Goal: Information Seeking & Learning: Learn about a topic

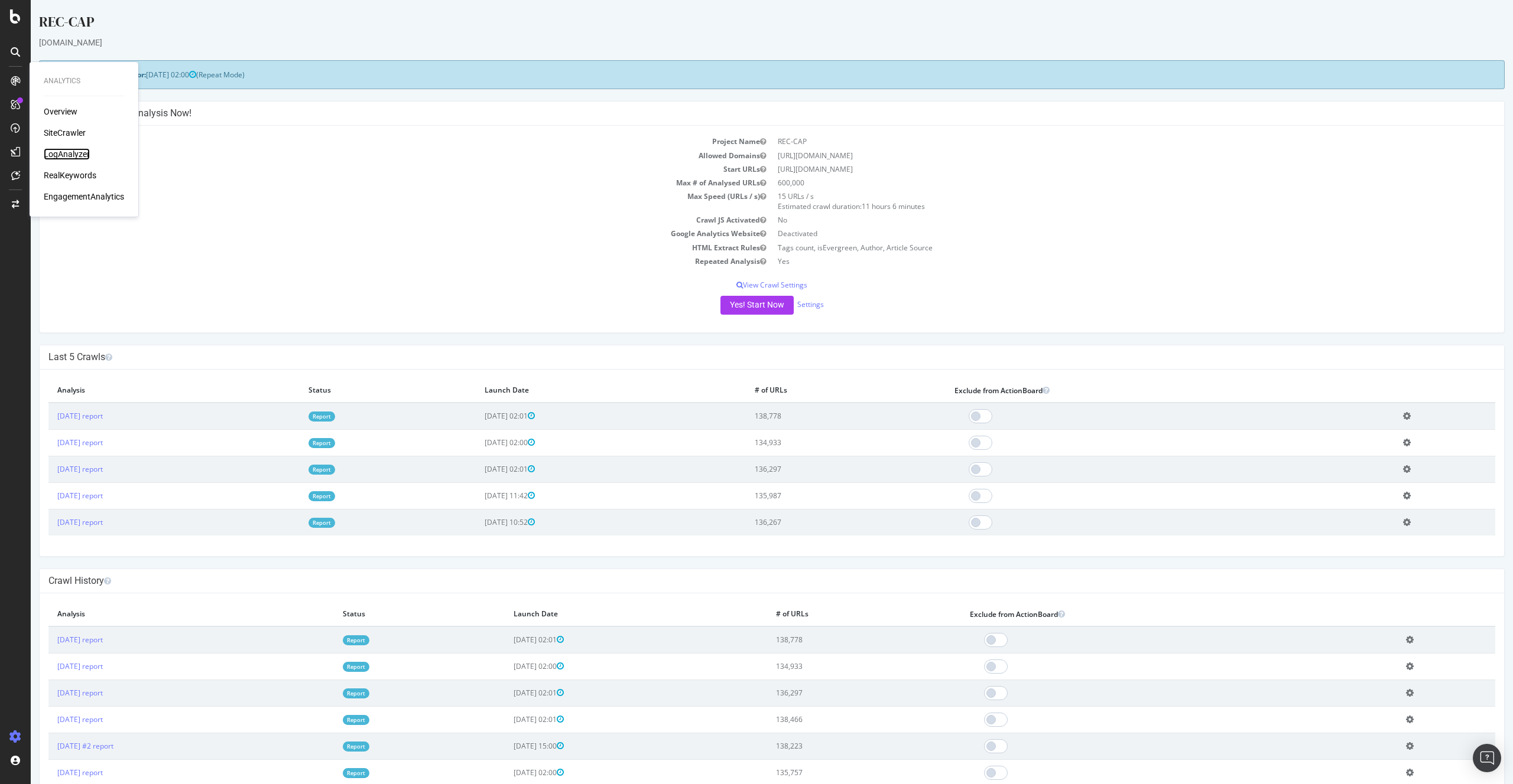
click at [70, 148] on div "LogAnalyzer" at bounding box center [67, 154] width 46 height 12
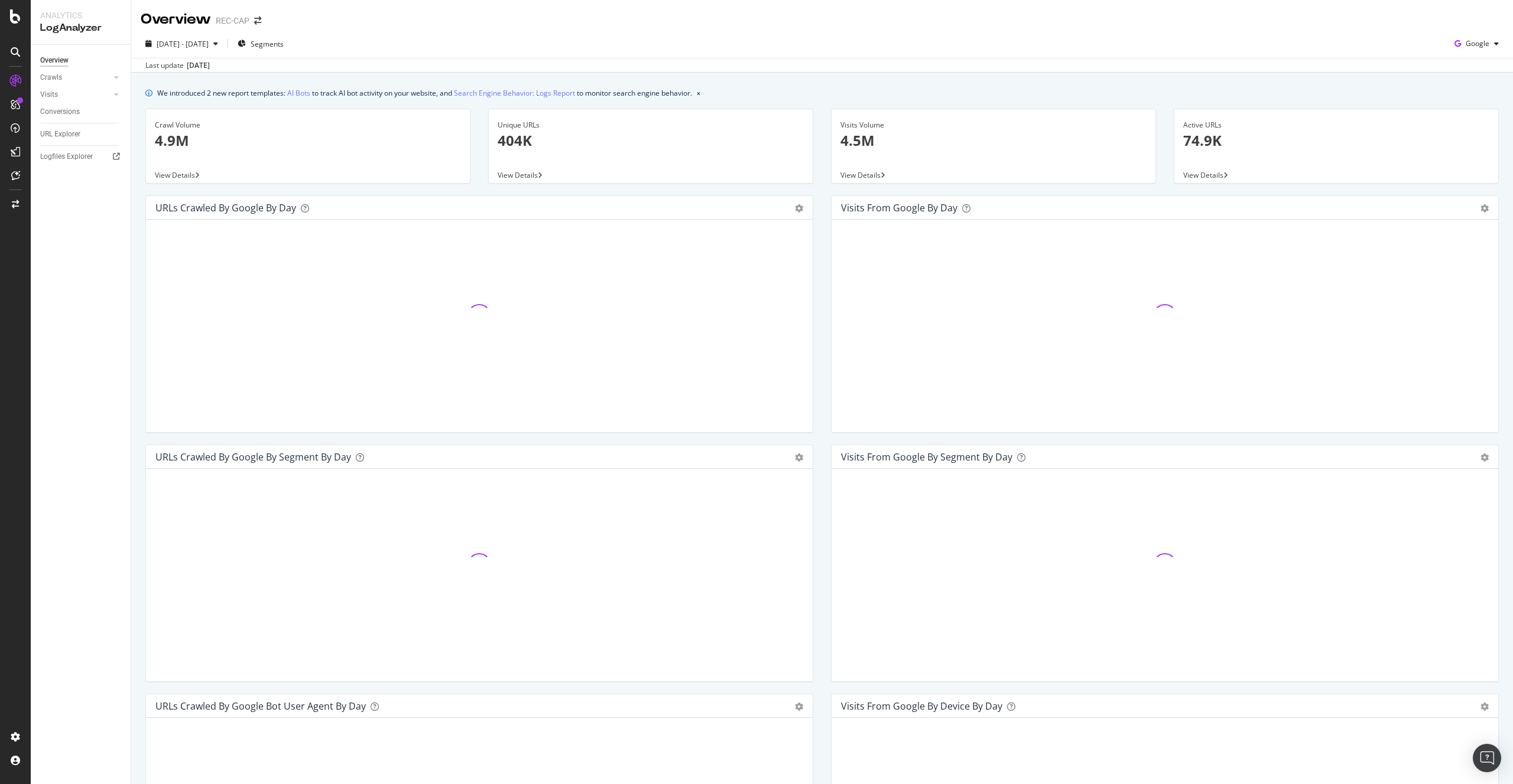
click at [122, 70] on div "Crawls" at bounding box center [85, 77] width 90 height 17
click at [116, 76] on icon at bounding box center [116, 77] width 4 height 7
click at [86, 138] on link "HTTP Codes" at bounding box center [83, 141] width 77 height 12
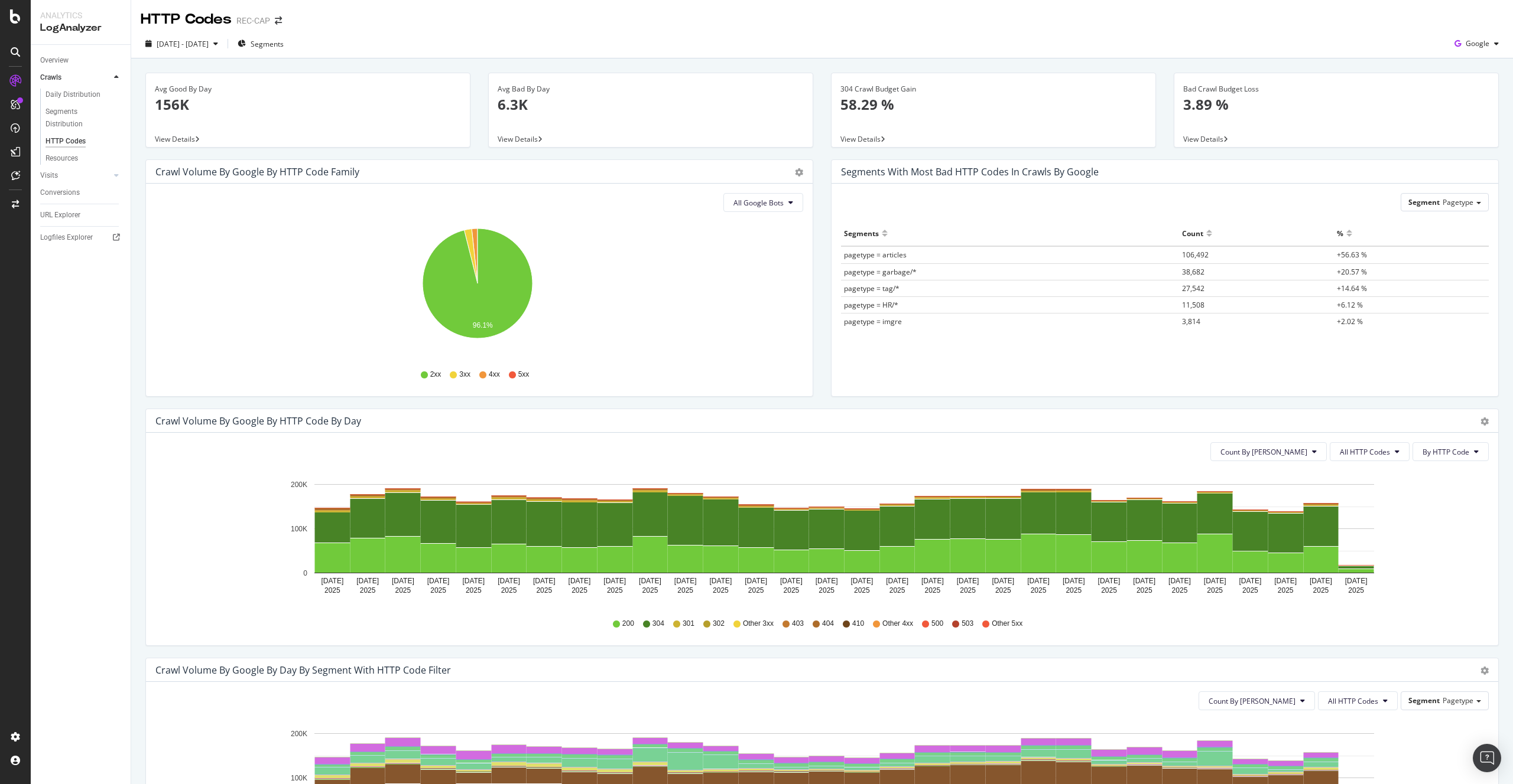
click at [1459, 441] on div "Count By Day All HTTP Codes By HTTP Code Hold CMD (⌘) while clicking to filter …" at bounding box center [822, 539] width 1352 height 212
click at [1456, 444] on button "By HTTP Code" at bounding box center [1450, 452] width 77 height 19
drag, startPoint x: 1432, startPoint y: 530, endPoint x: 1387, endPoint y: 471, distance: 74.2
click at [1431, 529] on icon "[DATE] [DATE] [DATE] [DATE] [DATE] [DATE] [DATE] [DATE] [DATE] [DATE] [DATE] [D…" at bounding box center [818, 539] width 1325 height 137
click at [1368, 447] on span "All HTTP Codes" at bounding box center [1365, 452] width 50 height 10
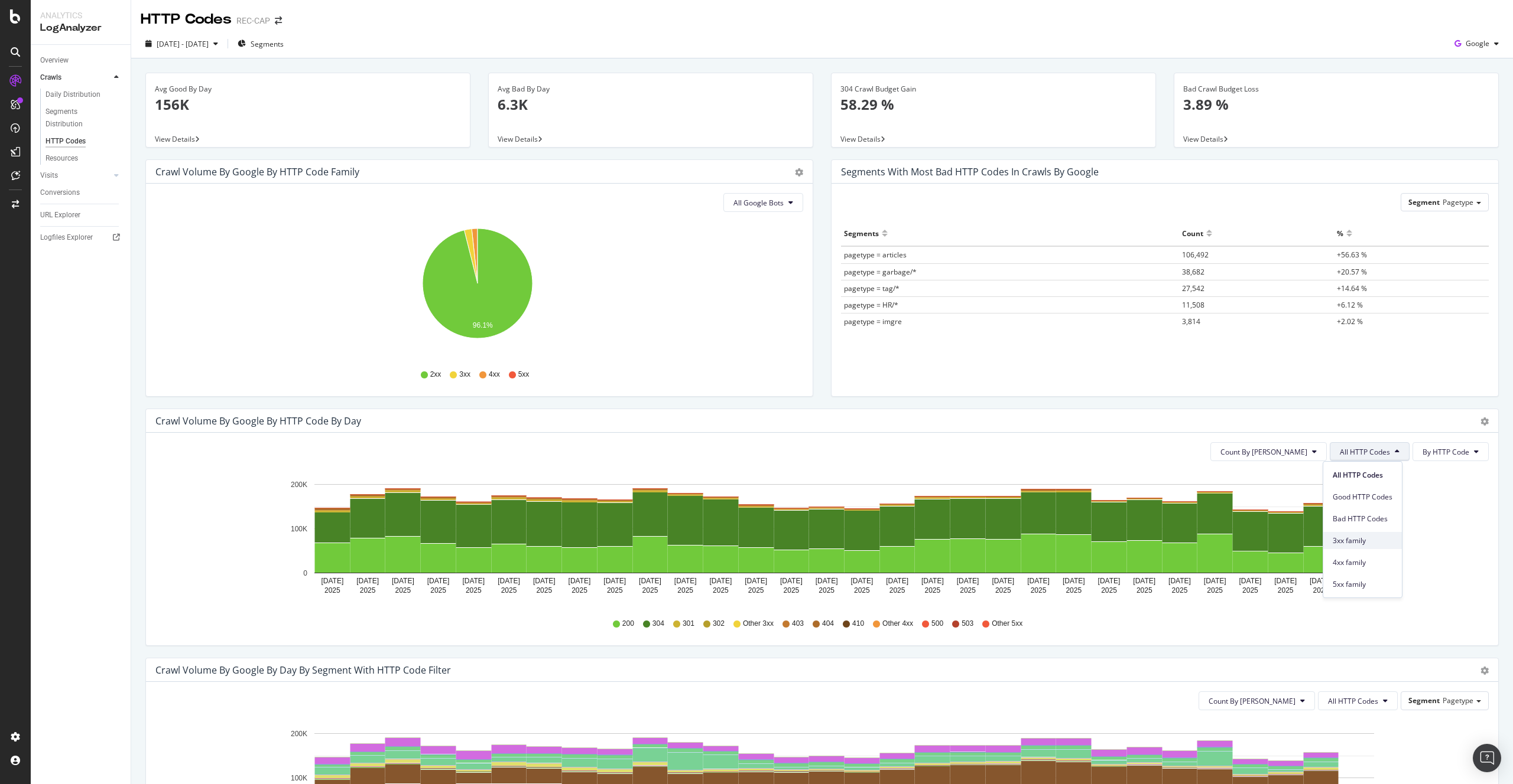
click at [1383, 543] on span "3xx family" at bounding box center [1362, 541] width 59 height 10
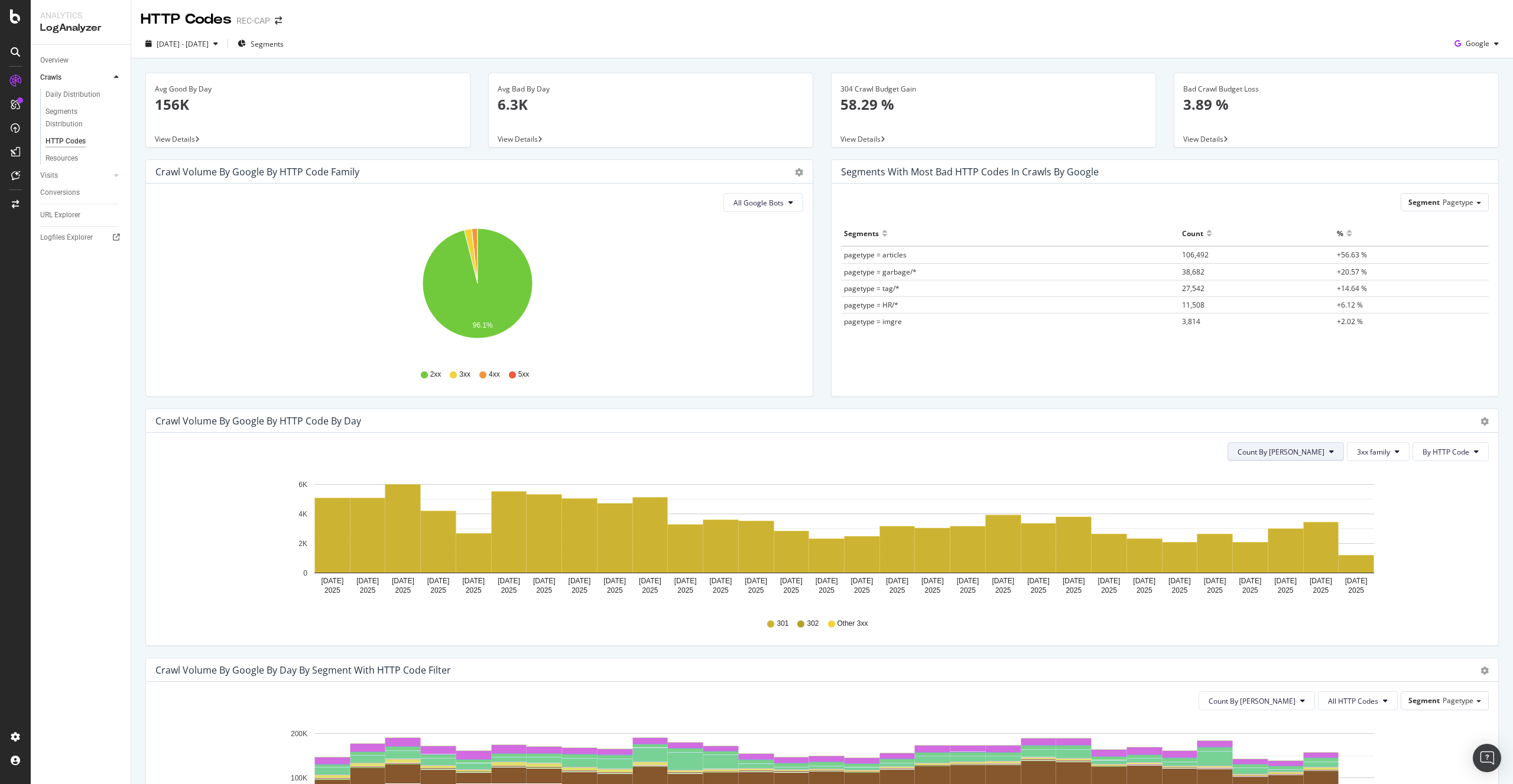
click at [1315, 454] on span "Count By [PERSON_NAME]" at bounding box center [1281, 452] width 87 height 10
drag, startPoint x: 1439, startPoint y: 495, endPoint x: 1362, endPoint y: 448, distance: 90.2
click at [1438, 495] on icon "[DATE] [DATE] [DATE] [DATE] [DATE] [DATE] [DATE] [DATE] [DATE] [DATE] [DATE] [D…" at bounding box center [818, 539] width 1325 height 137
click at [1361, 444] on button "3xx family" at bounding box center [1378, 452] width 63 height 19
click at [1396, 475] on span "All HTTP Codes" at bounding box center [1378, 475] width 59 height 10
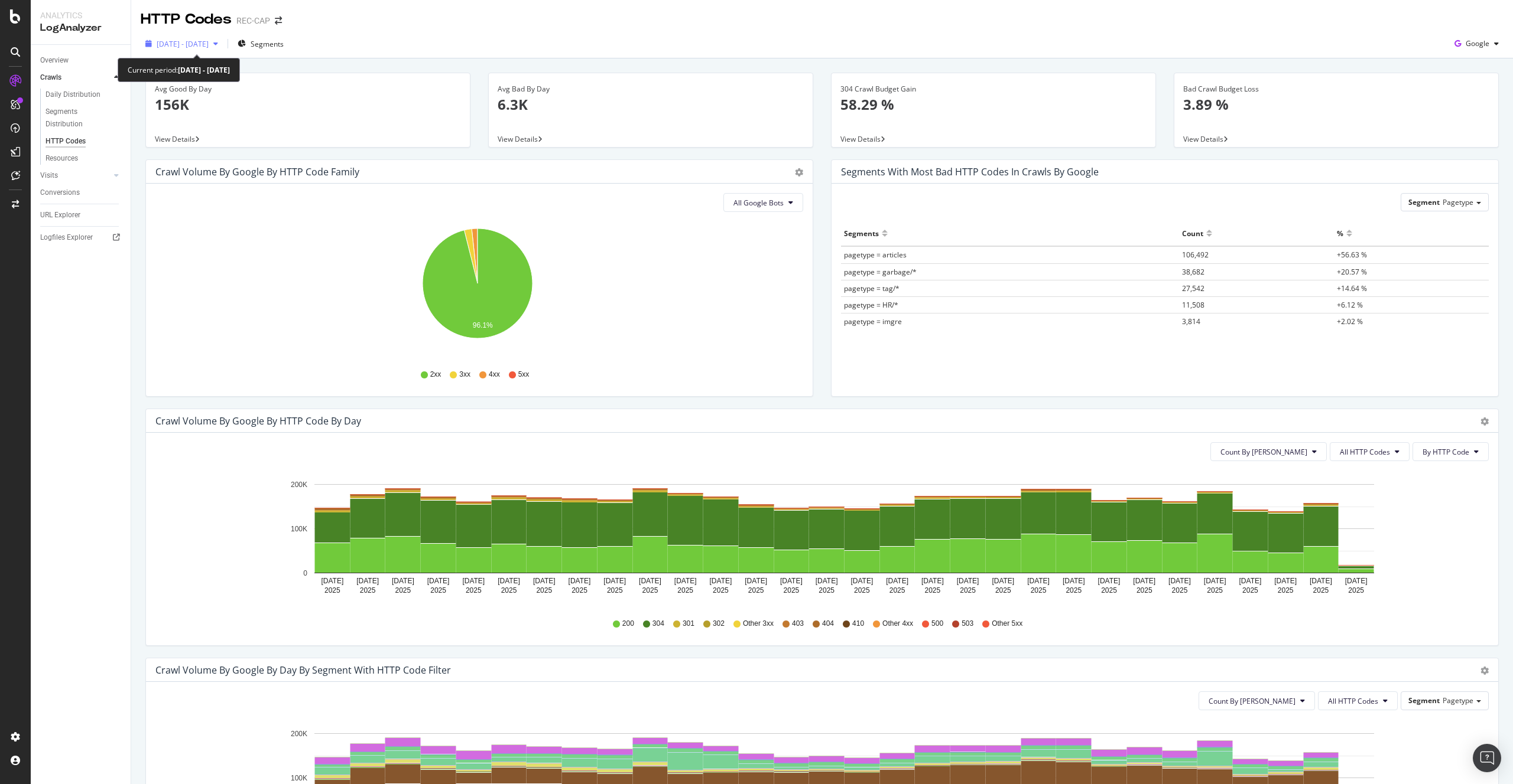
click at [217, 49] on div "[DATE] - [DATE]" at bounding box center [181, 44] width 82 height 18
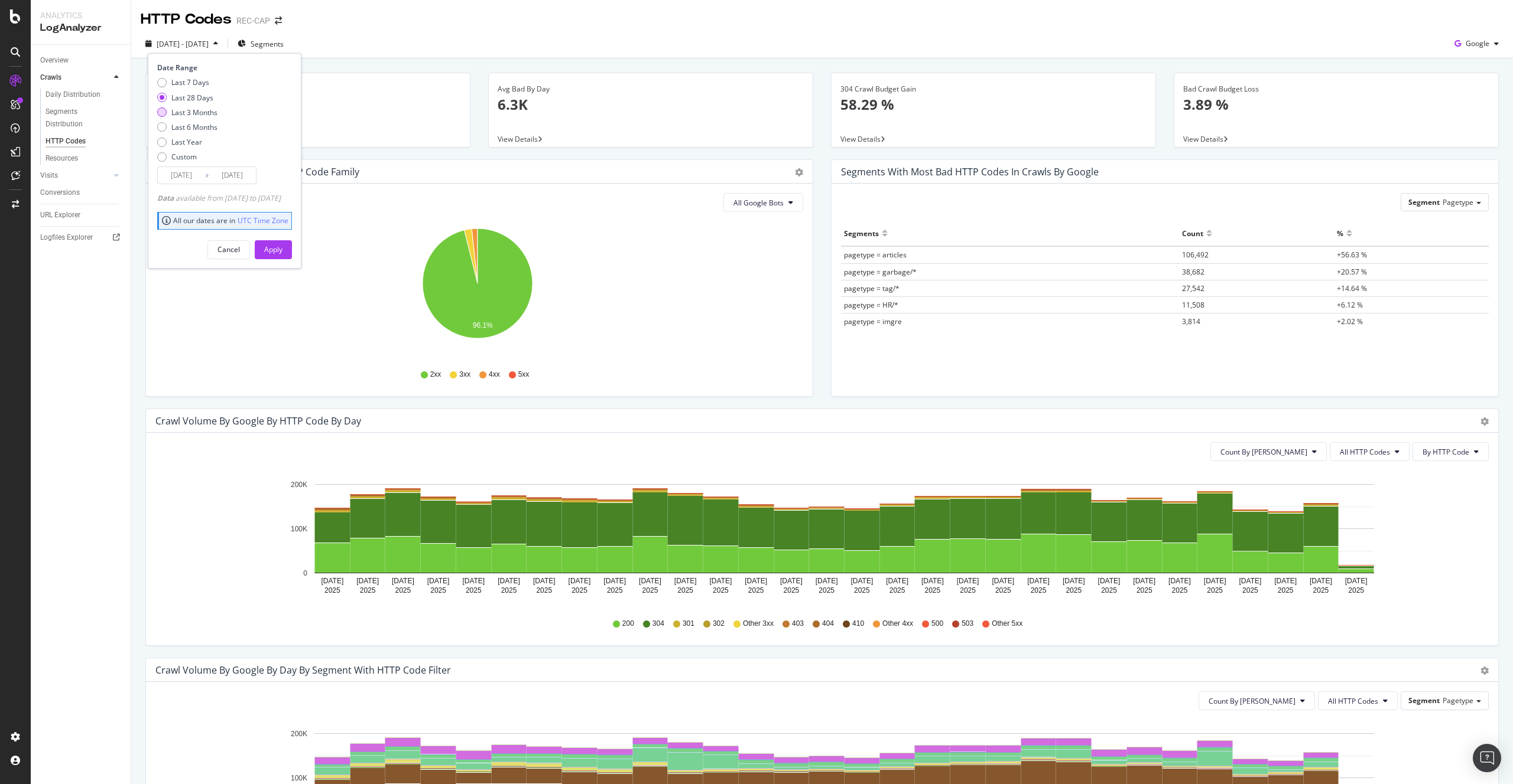
click at [190, 109] on div "Last 3 Months" at bounding box center [194, 113] width 46 height 10
type input "[DATE]"
click at [282, 247] on div "Apply" at bounding box center [273, 249] width 18 height 10
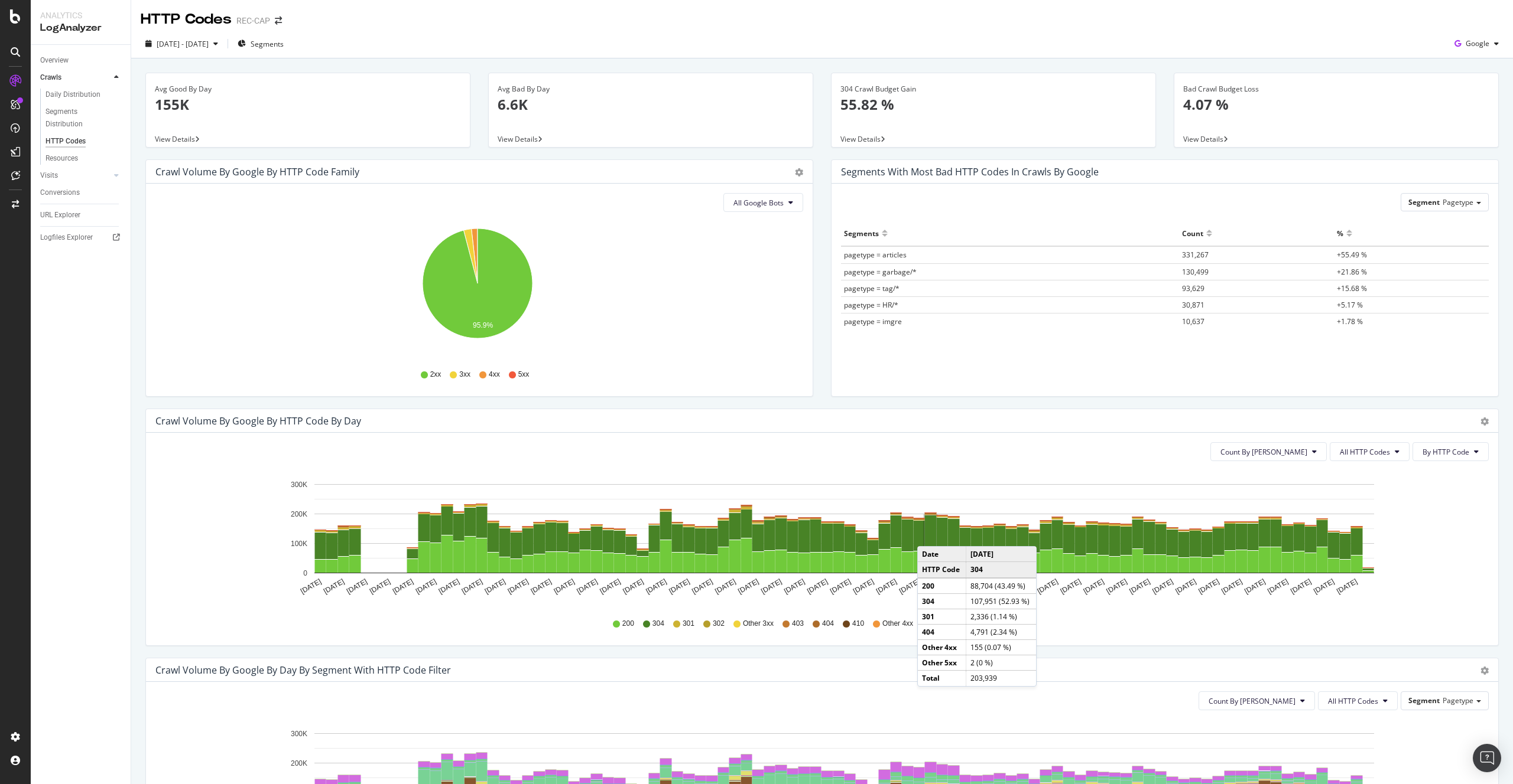
click at [929, 535] on rect "A chart." at bounding box center [931, 531] width 12 height 31
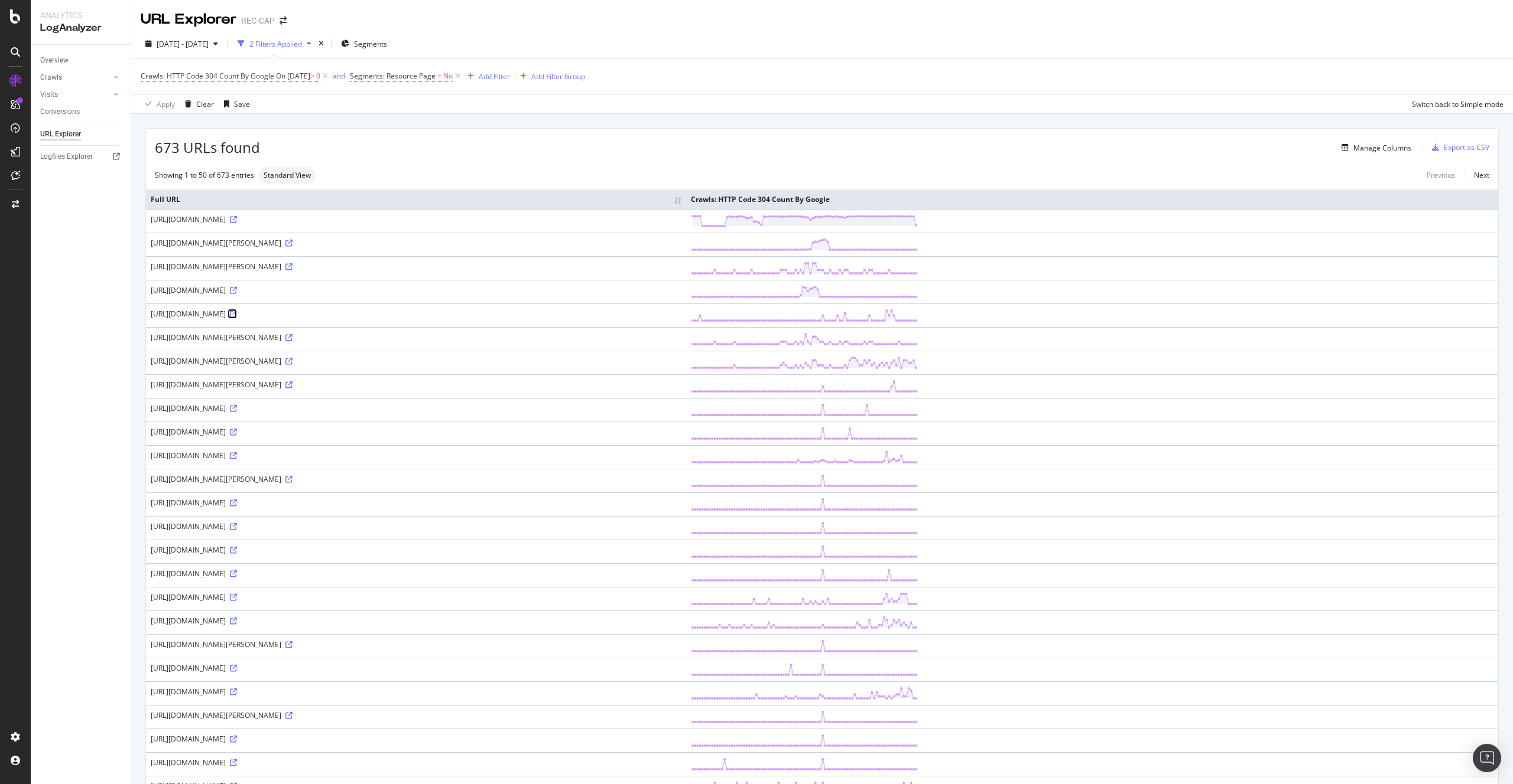
click at [237, 312] on icon at bounding box center [233, 314] width 7 height 7
